Goal: Information Seeking & Learning: Learn about a topic

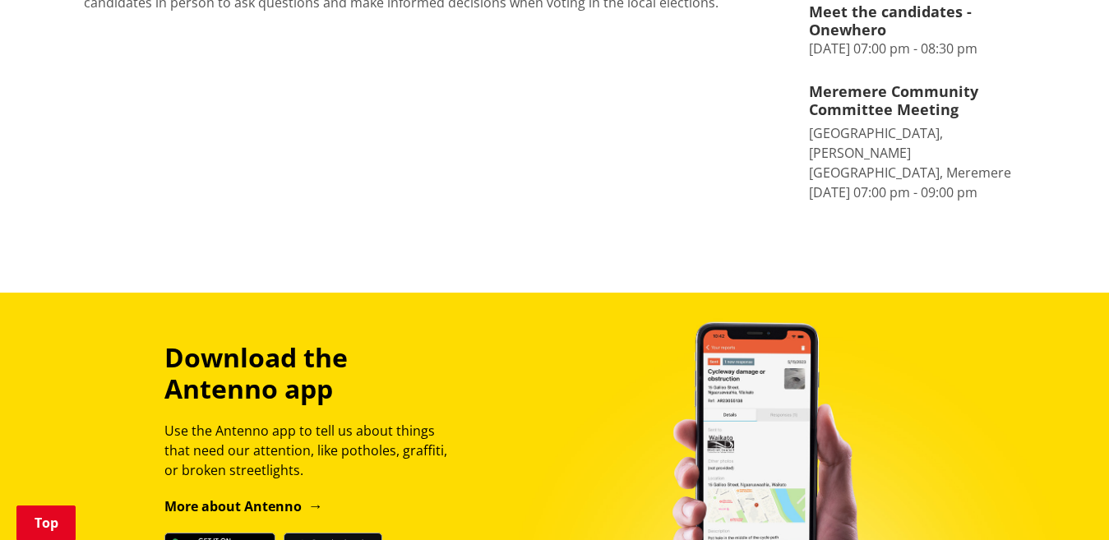
scroll to position [451, 0]
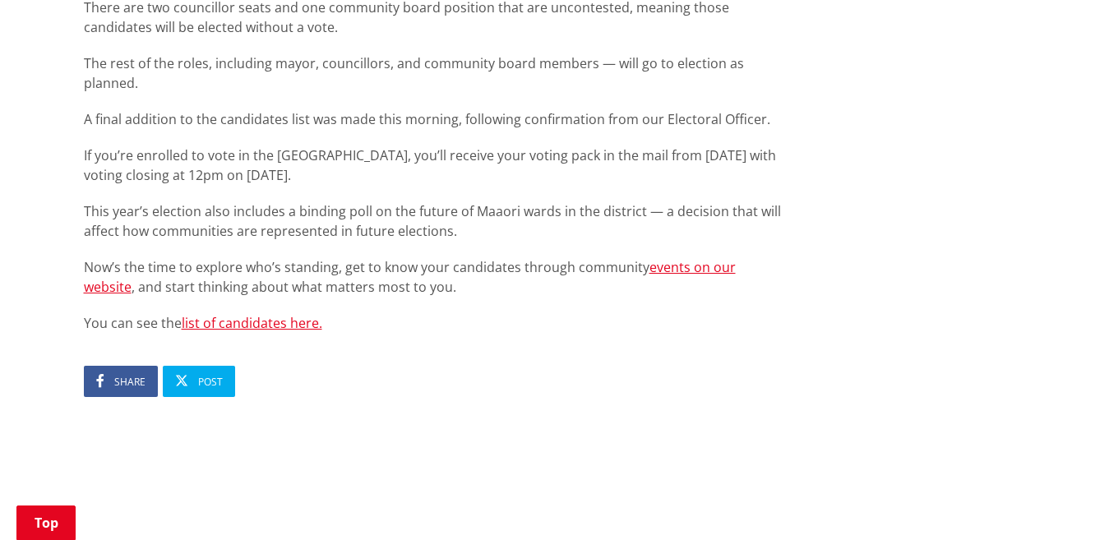
scroll to position [1065, 0]
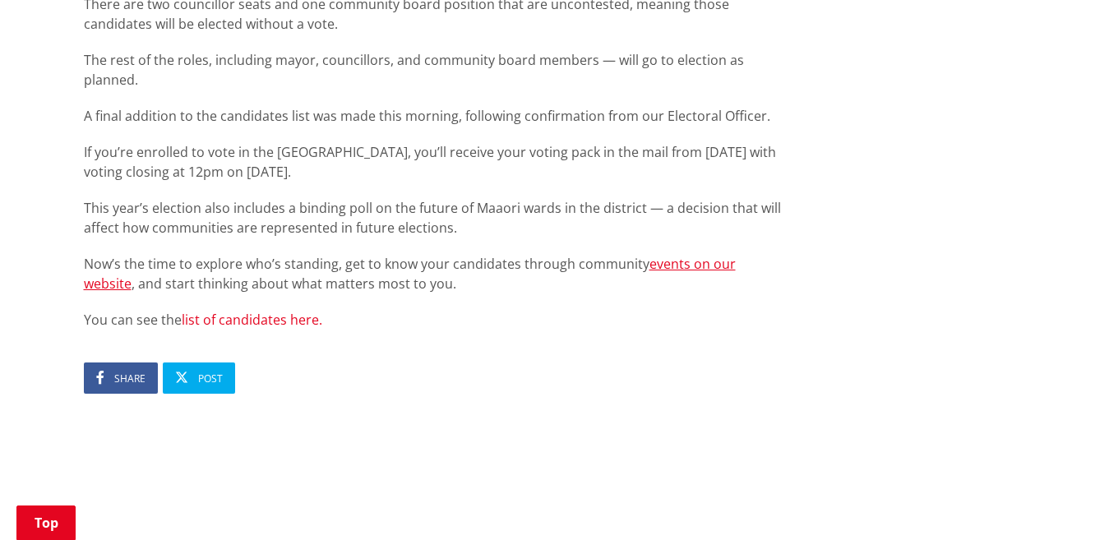
click at [252, 311] on link "list of candidates here." at bounding box center [252, 320] width 141 height 18
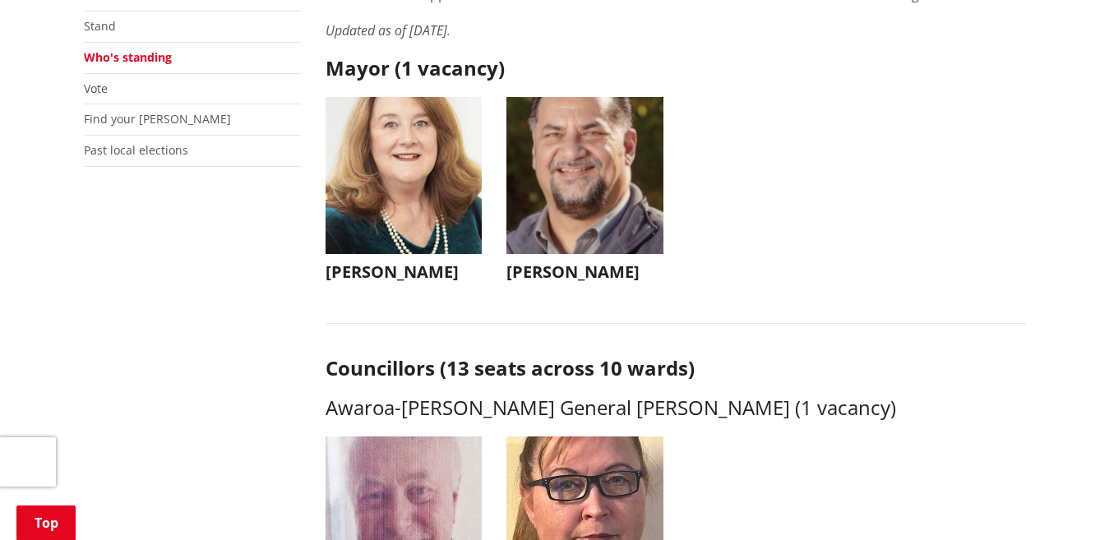
scroll to position [421, 0]
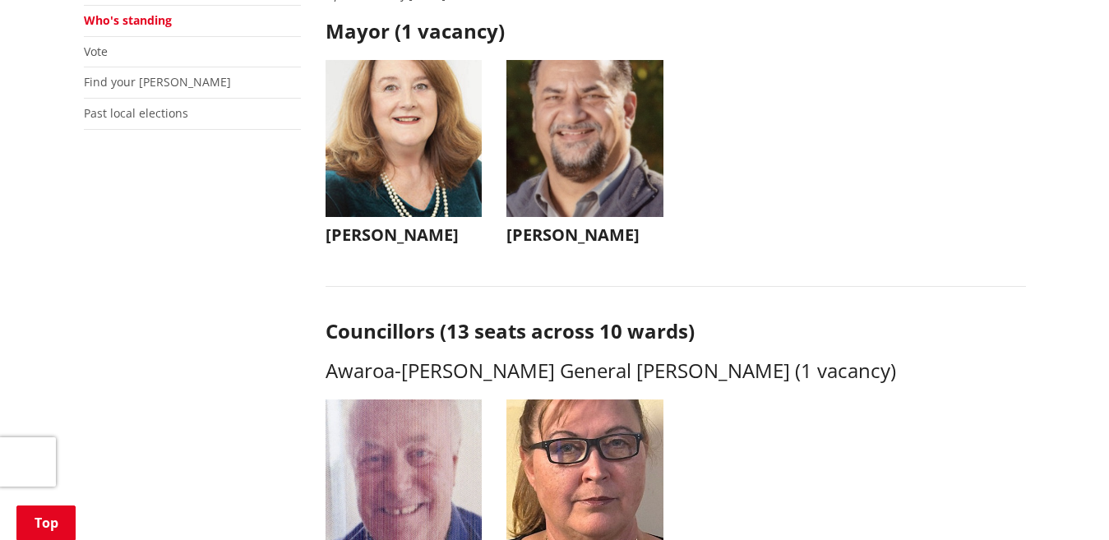
click at [588, 141] on img "button" at bounding box center [584, 138] width 157 height 157
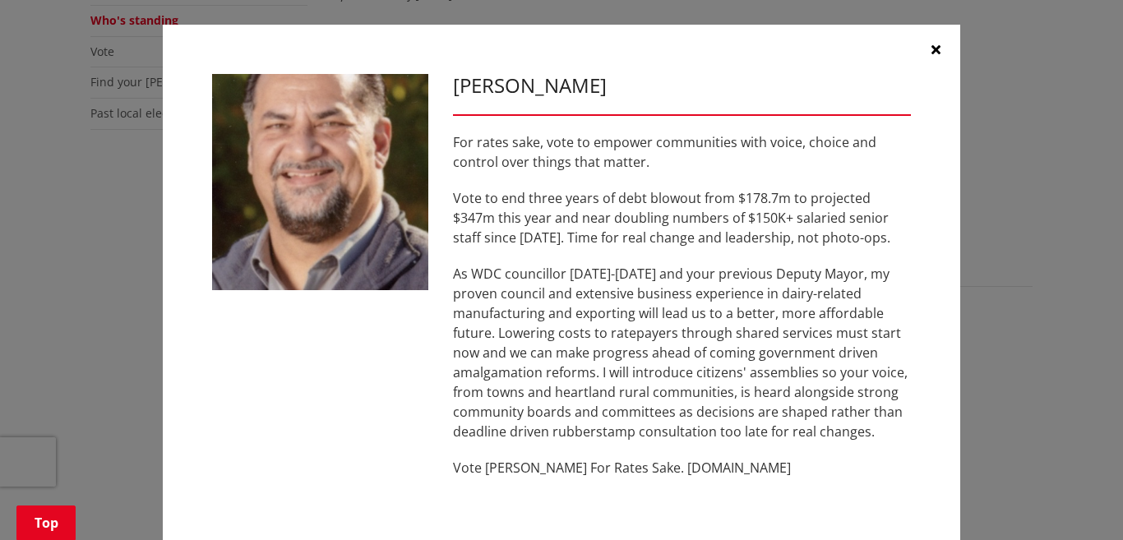
click at [932, 48] on icon "button" at bounding box center [936, 49] width 9 height 13
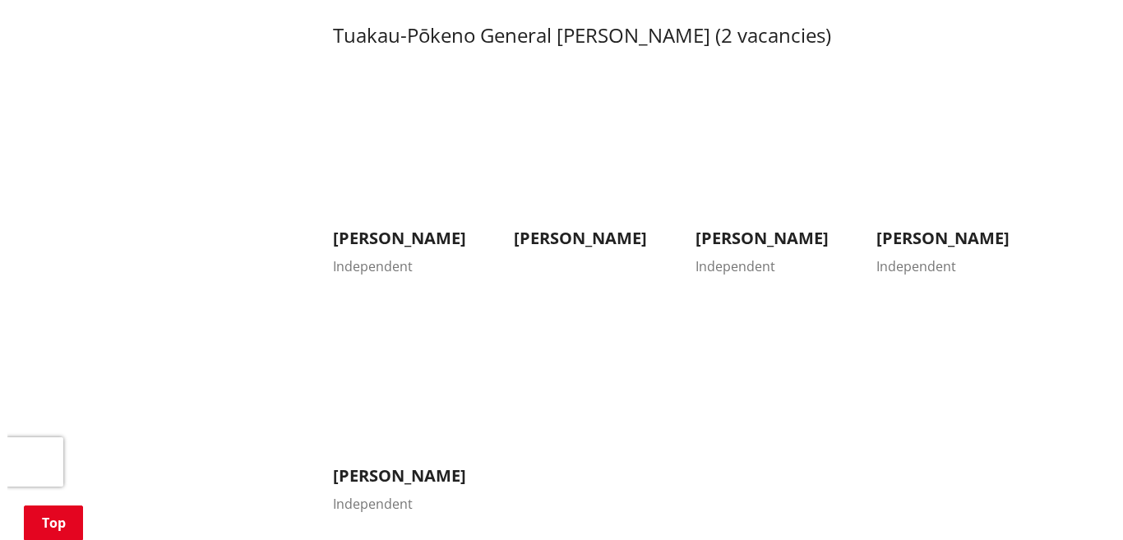
scroll to position [2890, 0]
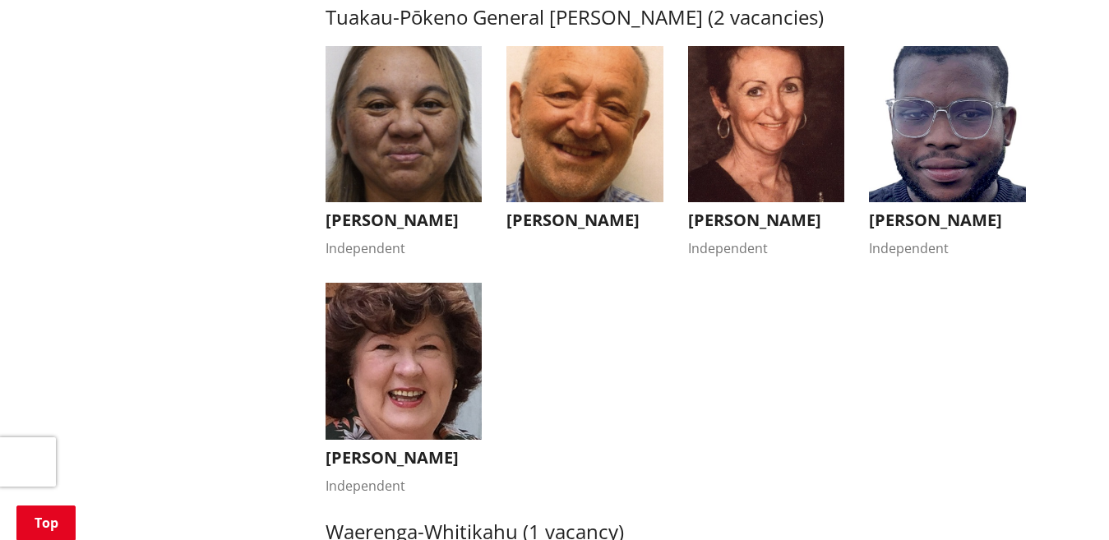
click at [751, 114] on img "button" at bounding box center [766, 124] width 157 height 157
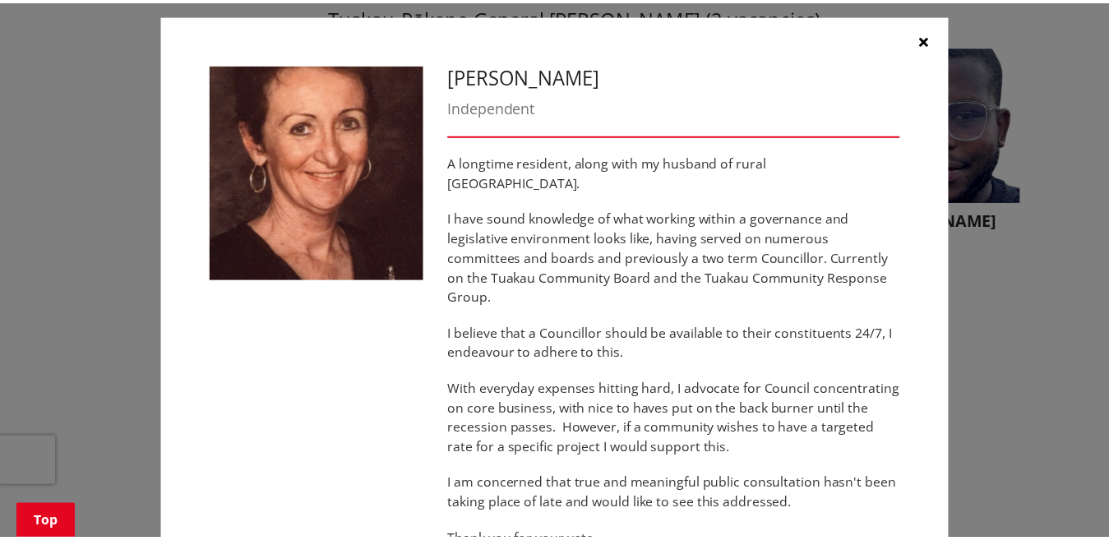
scroll to position [12, 0]
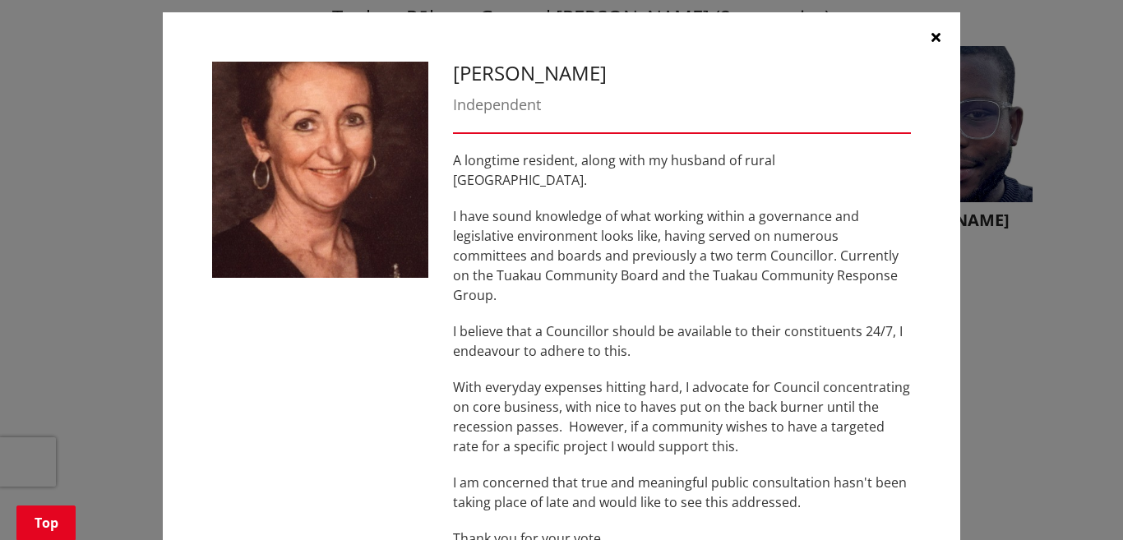
click at [932, 35] on icon "button" at bounding box center [936, 36] width 9 height 13
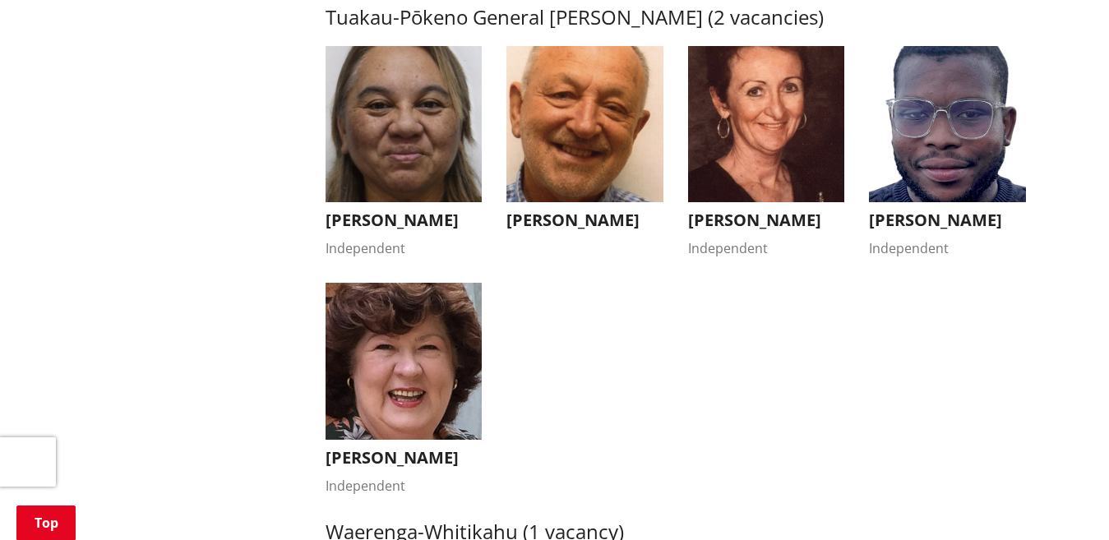
click at [427, 408] on img "button" at bounding box center [404, 361] width 157 height 157
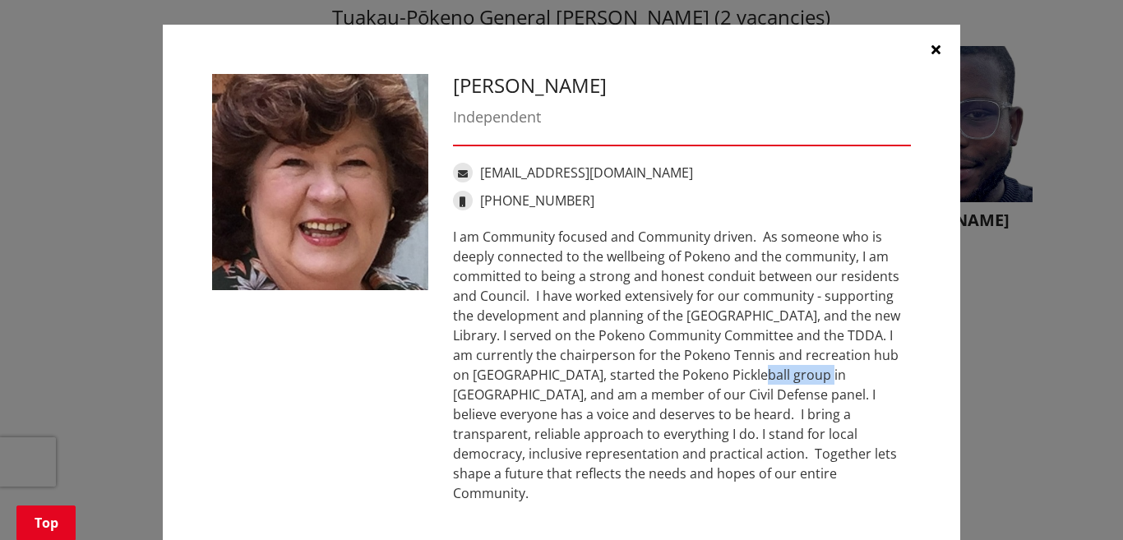
drag, startPoint x: 659, startPoint y: 373, endPoint x: 720, endPoint y: 377, distance: 60.9
click at [720, 377] on div "I am Community focused and Community driven. As someone who is deeply connected…" at bounding box center [682, 365] width 458 height 276
click at [916, 372] on div "Bronwyn Heath Independent bronwynannheath@gmail.com +64 210 750 599" at bounding box center [682, 288] width 483 height 429
click at [932, 49] on icon "button" at bounding box center [936, 49] width 9 height 13
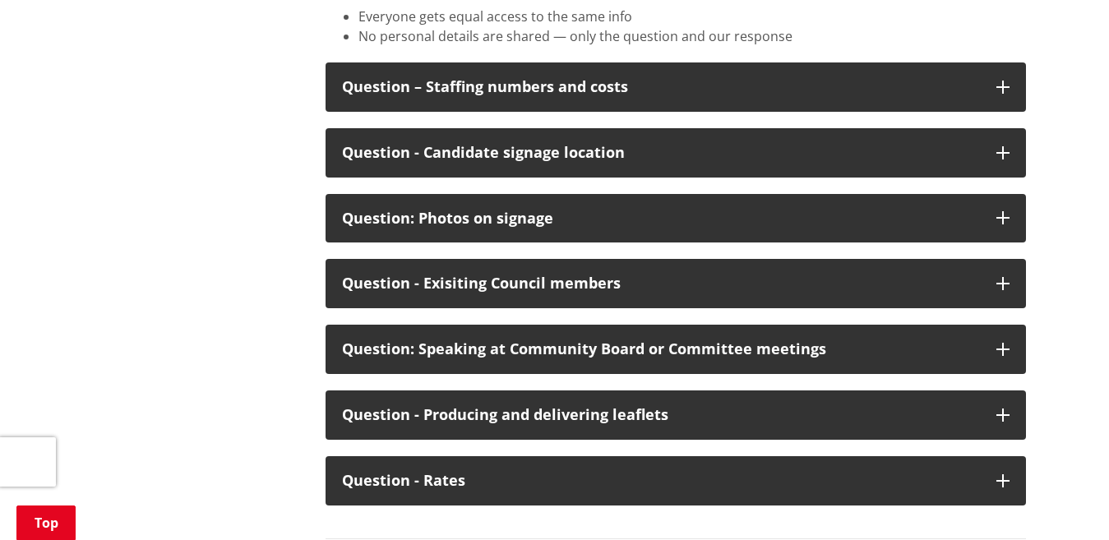
scroll to position [8633, 0]
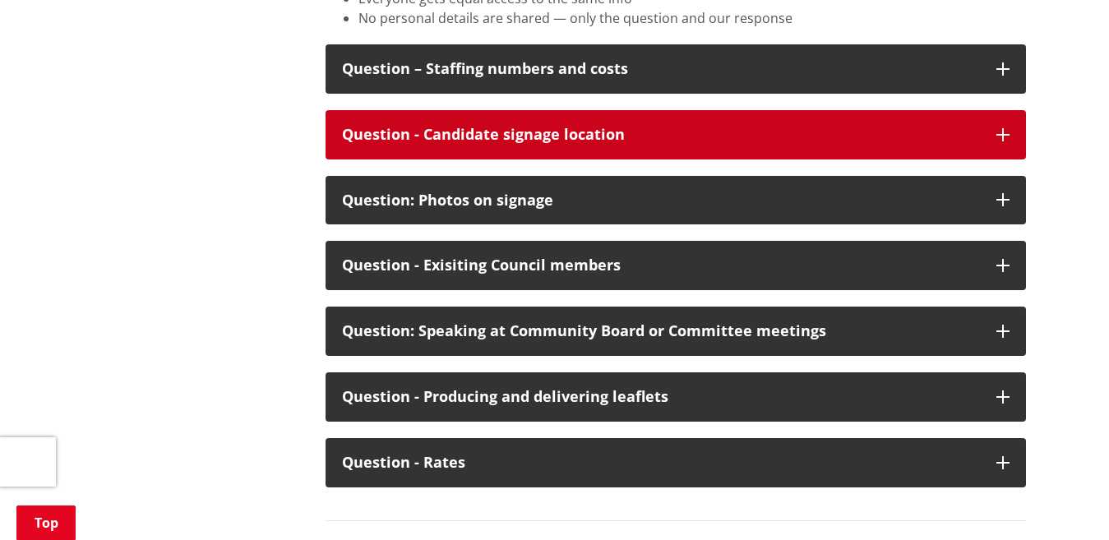
click at [1001, 141] on icon "button" at bounding box center [1003, 134] width 13 height 13
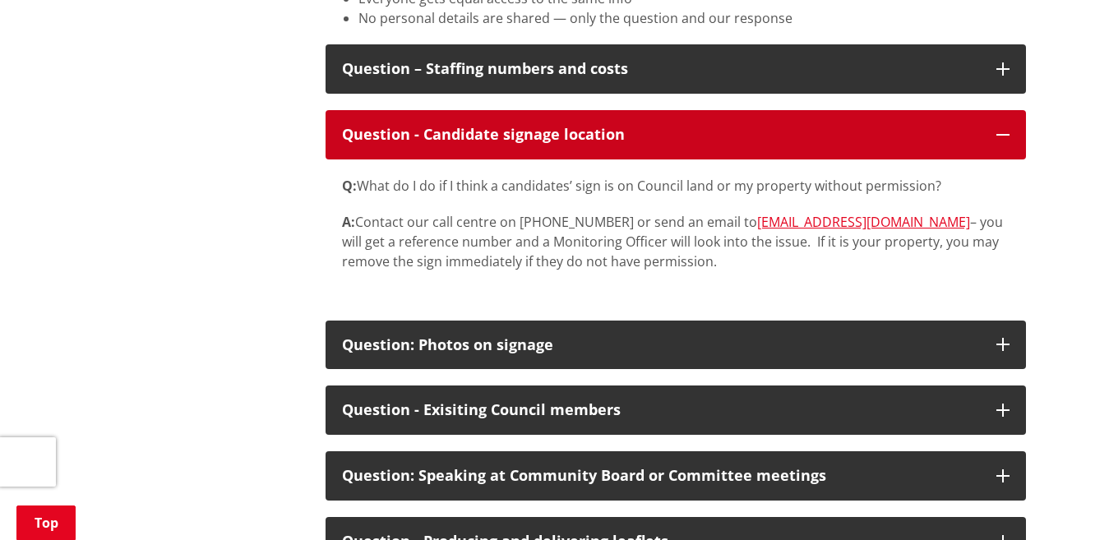
click at [1003, 141] on icon "button" at bounding box center [1003, 134] width 13 height 13
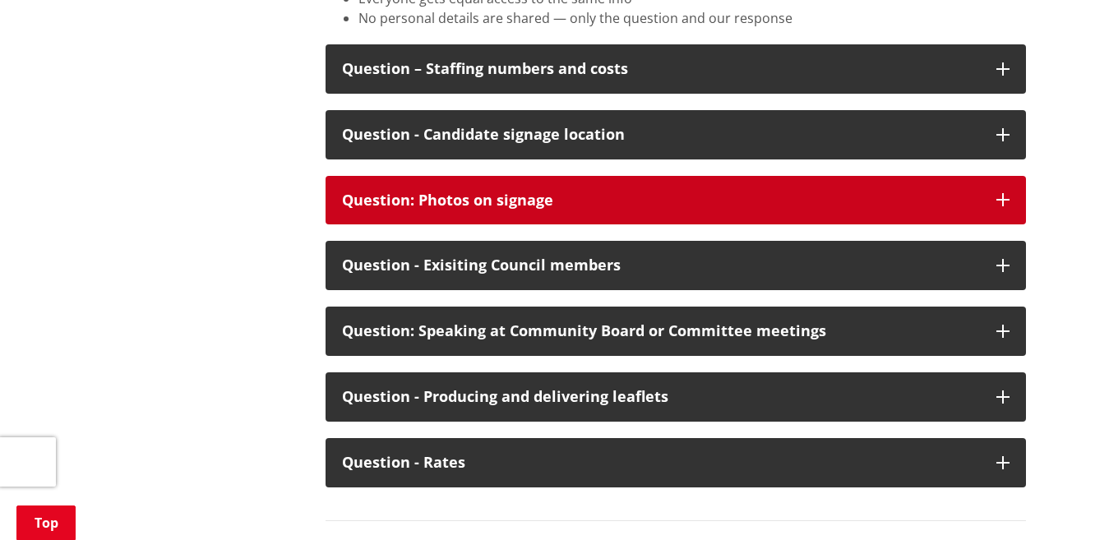
click at [1002, 206] on icon "button" at bounding box center [1003, 199] width 13 height 13
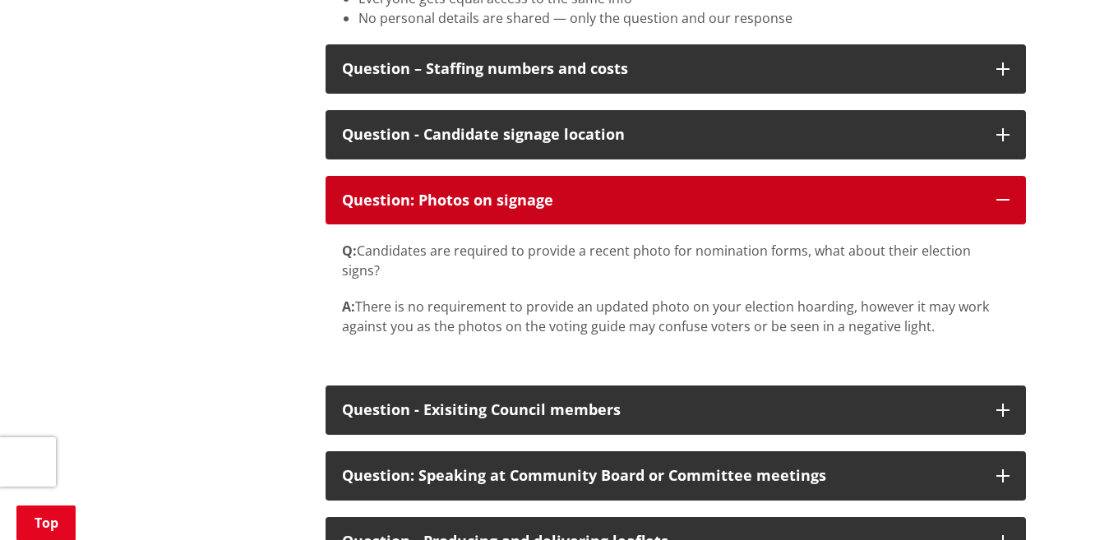
click at [1002, 206] on icon "button" at bounding box center [1003, 199] width 13 height 13
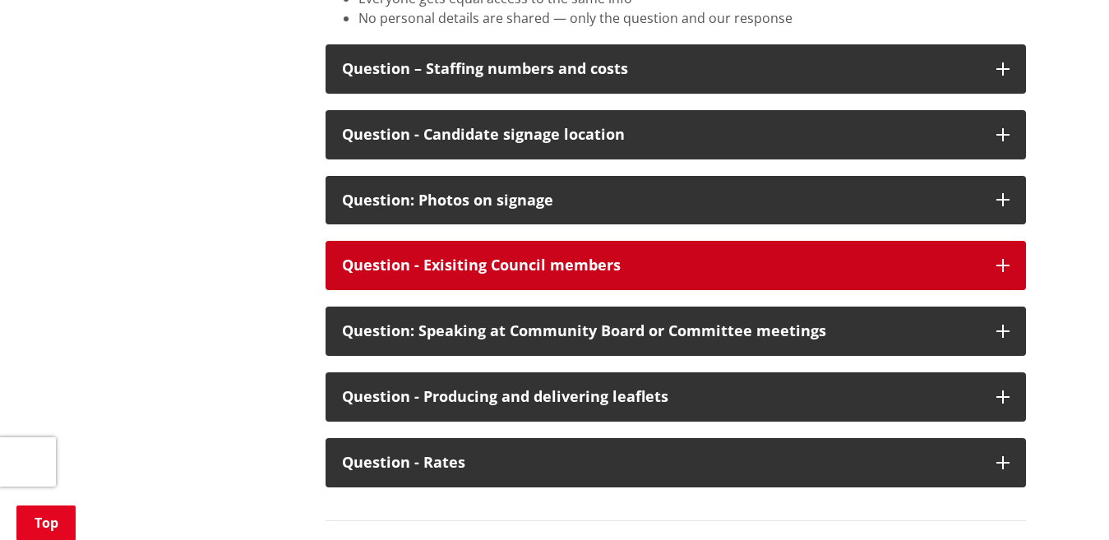
click at [1001, 272] on icon "button" at bounding box center [1003, 265] width 13 height 13
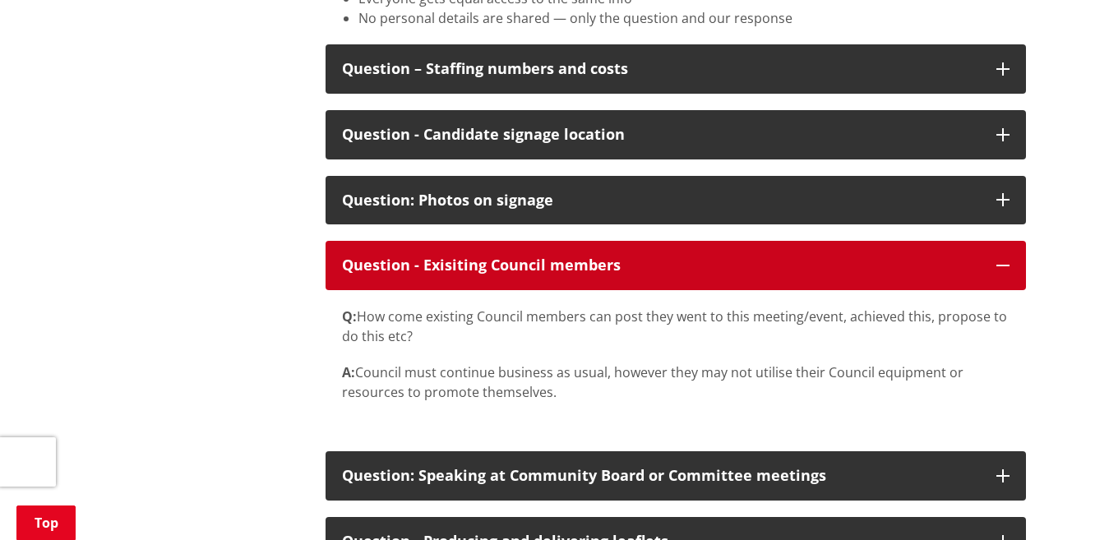
click at [1001, 272] on icon "button" at bounding box center [1003, 265] width 13 height 13
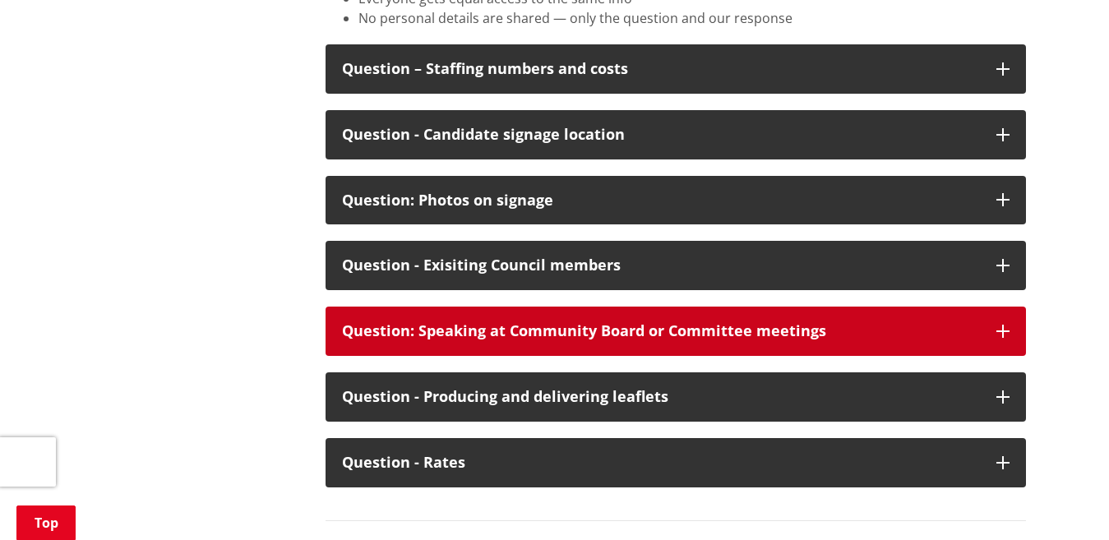
click at [1001, 338] on icon "button" at bounding box center [1003, 331] width 13 height 13
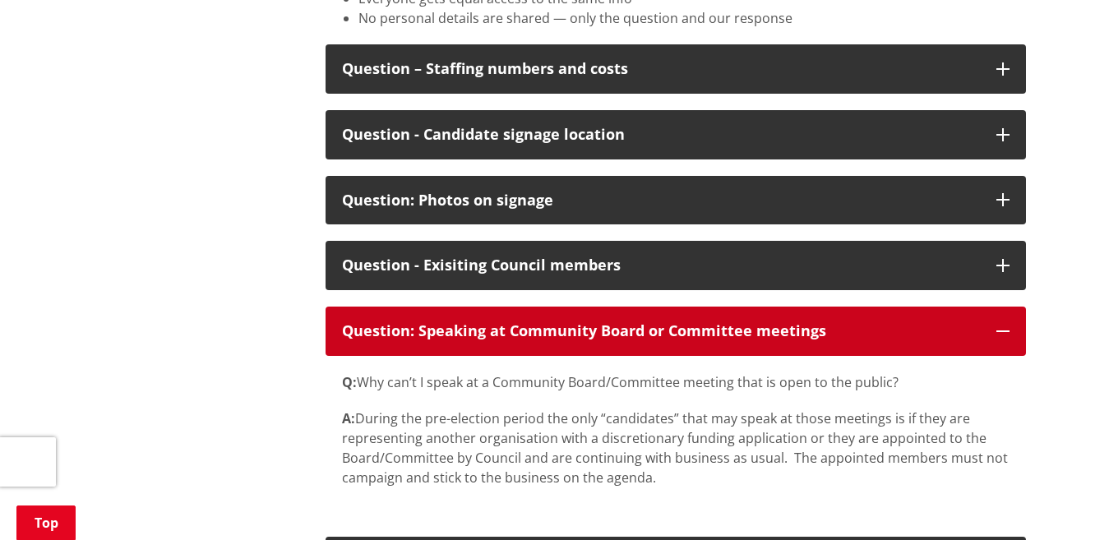
click at [1001, 338] on icon "button" at bounding box center [1003, 331] width 13 height 13
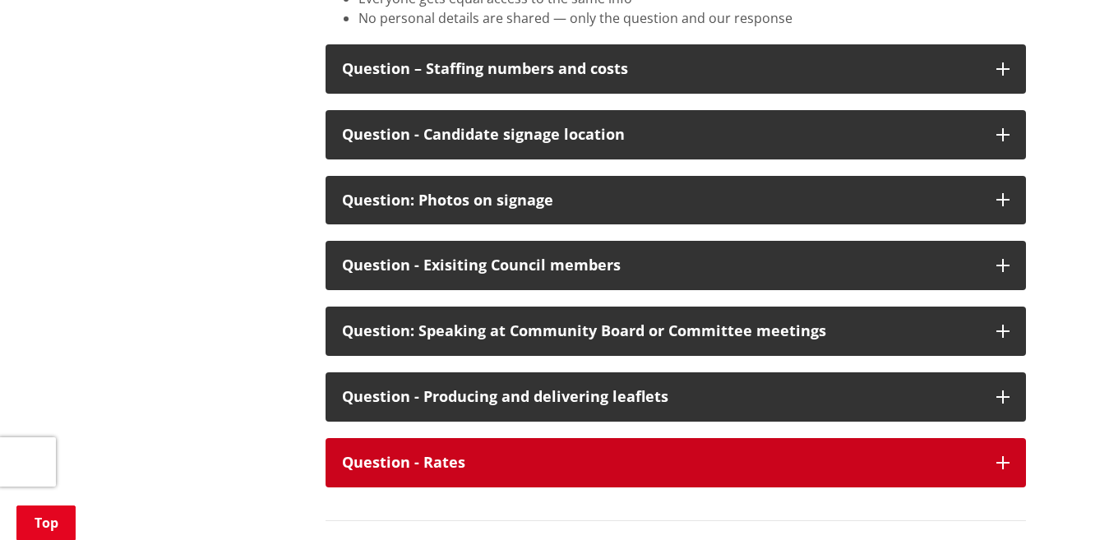
click at [1001, 469] on icon "button" at bounding box center [1003, 462] width 13 height 13
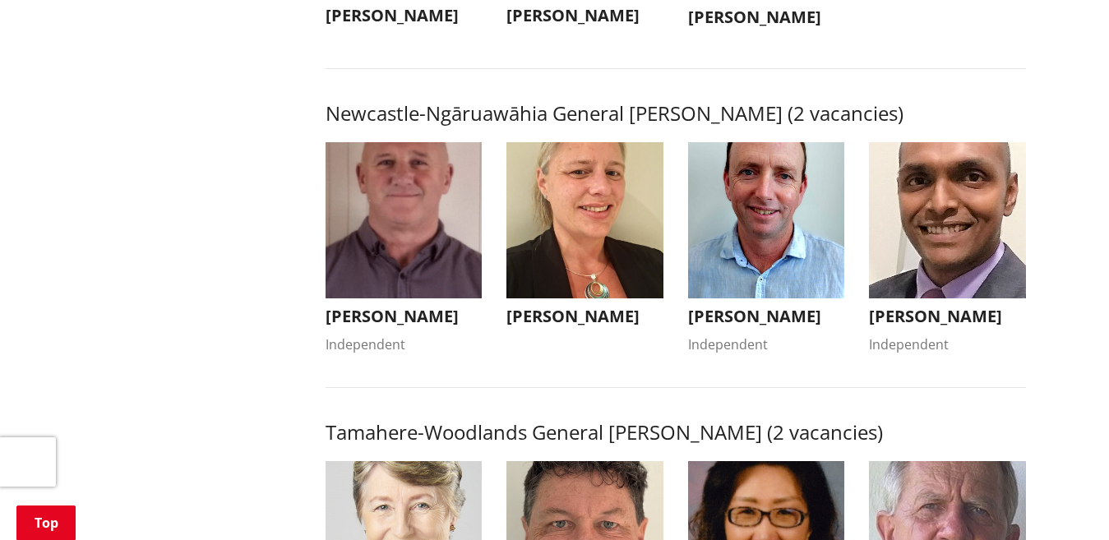
scroll to position [0, 0]
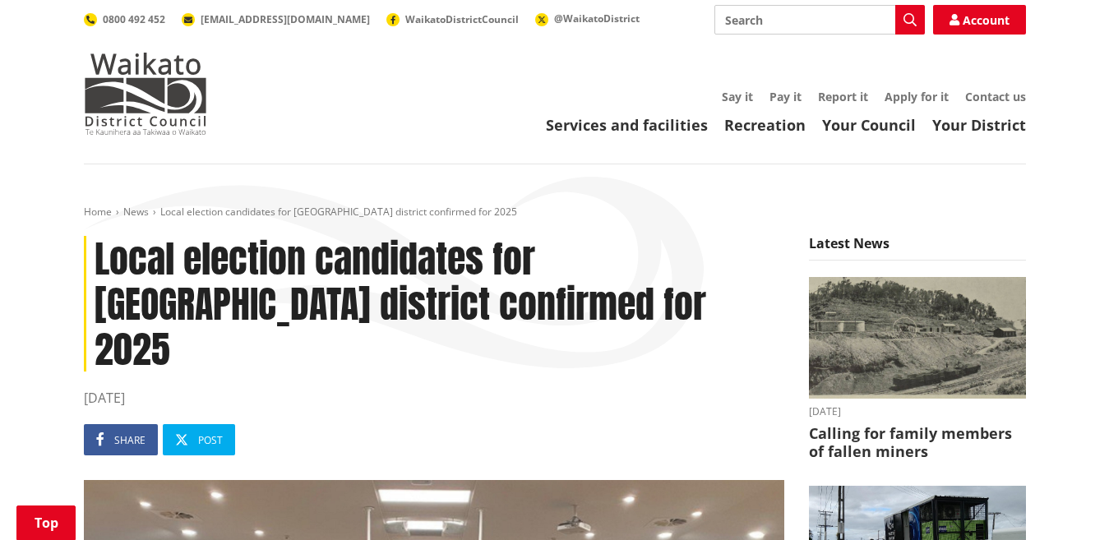
scroll to position [1064, 0]
